Goal: Transaction & Acquisition: Purchase product/service

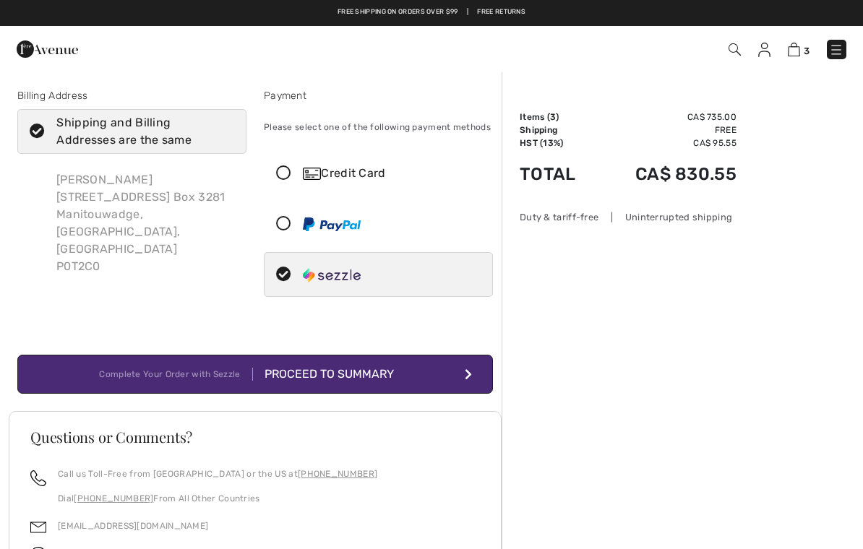
click at [799, 53] on img at bounding box center [794, 50] width 12 height 14
click at [804, 41] on link "3" at bounding box center [799, 48] width 22 height 17
click at [791, 46] on img at bounding box center [794, 50] width 12 height 14
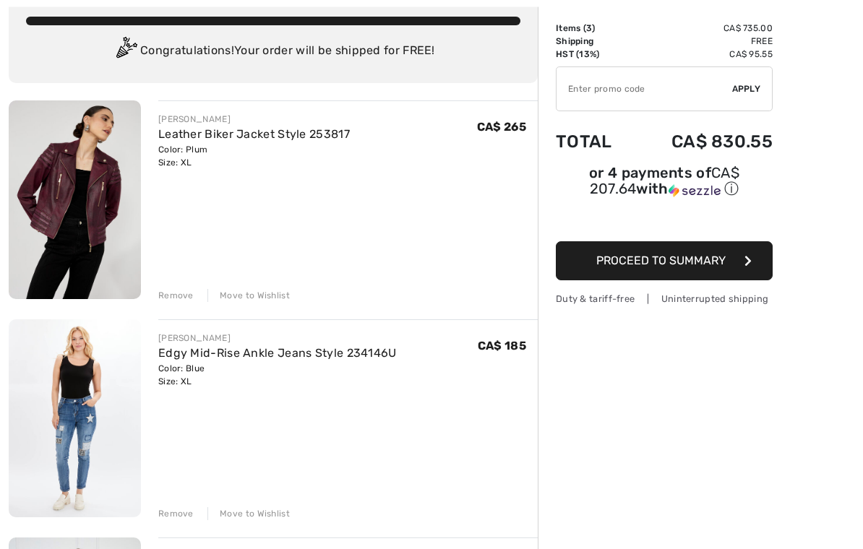
scroll to position [91, 0]
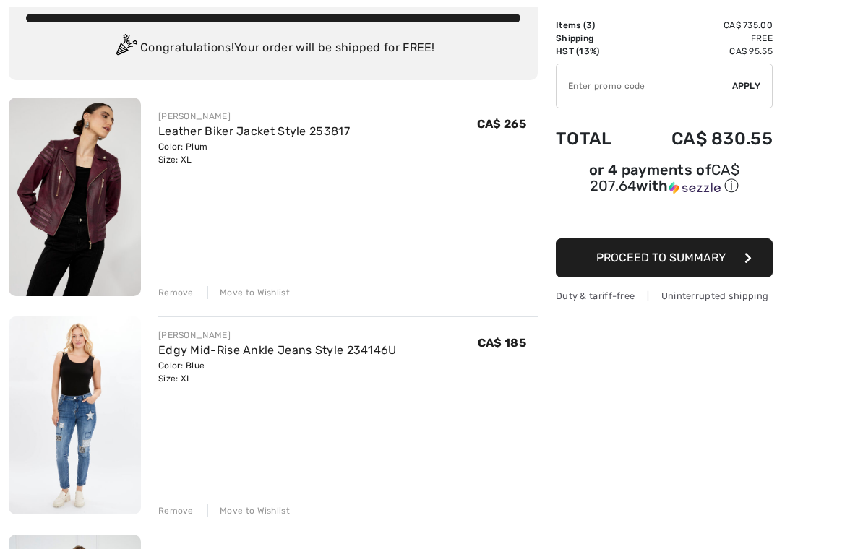
click at [70, 417] on img at bounding box center [75, 416] width 132 height 199
